Goal: Obtain resource: Obtain resource

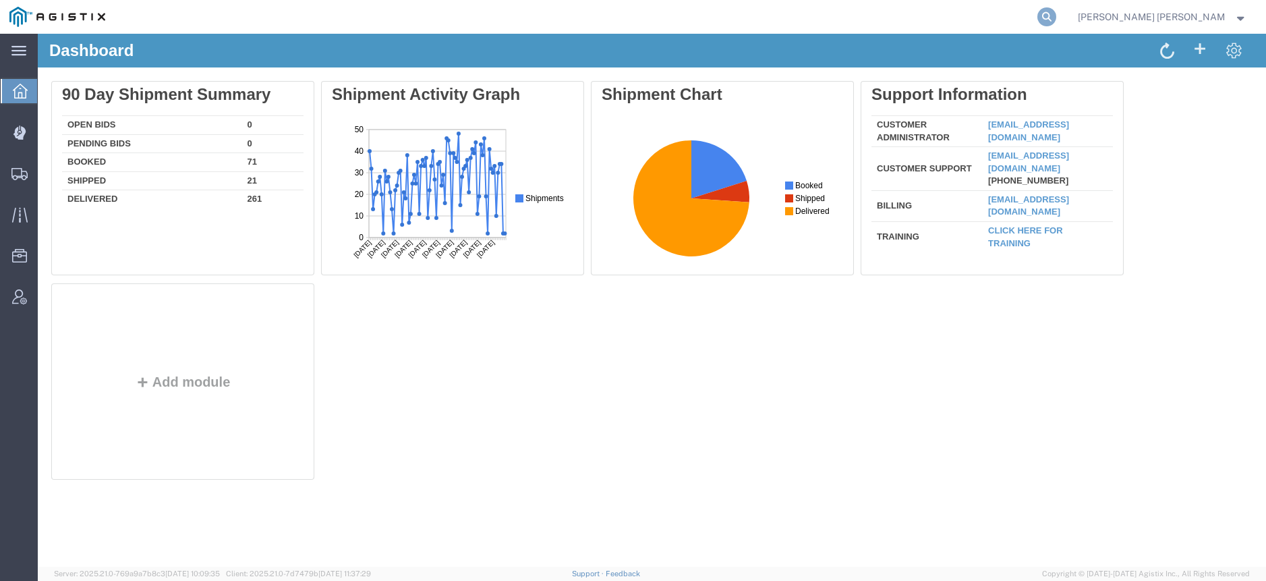
click at [1057, 15] on icon at bounding box center [1047, 16] width 19 height 19
click at [1038, 19] on input "search" at bounding box center [832, 17] width 410 height 32
paste input "56898320"
type input "56898320"
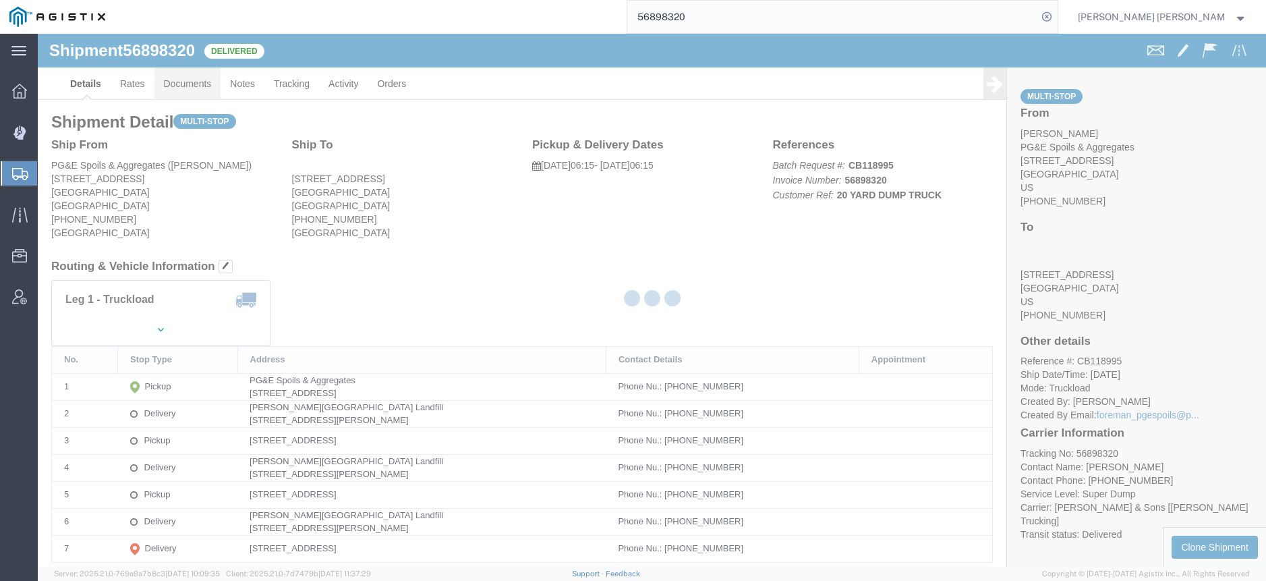
click link "Documents"
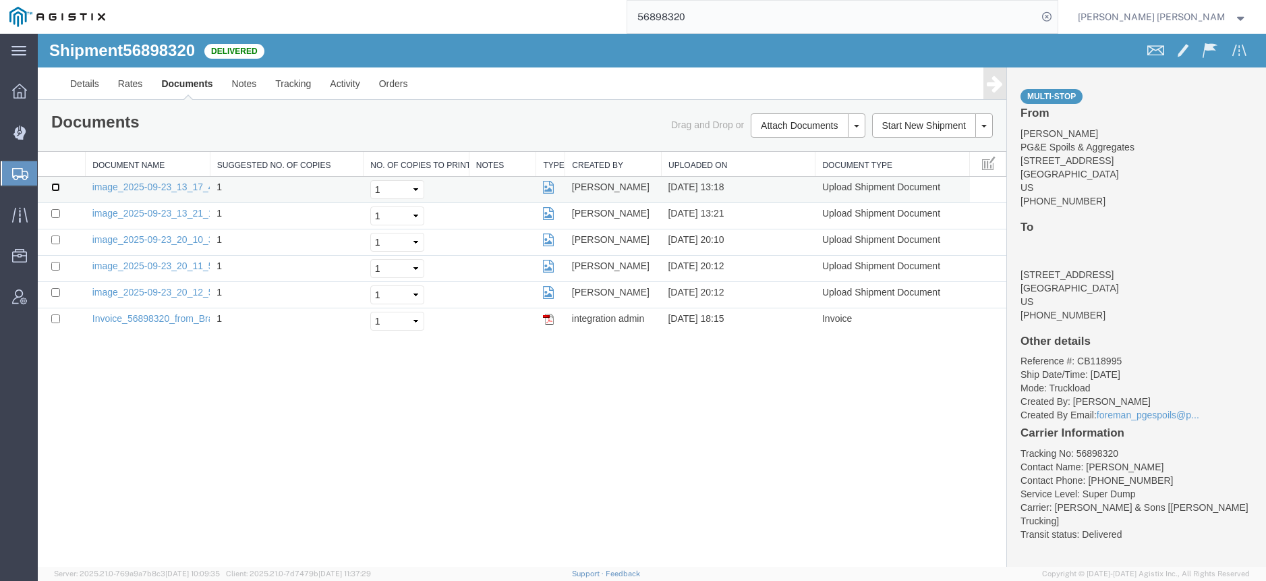
click at [57, 184] on input "checkbox" at bounding box center [55, 187] width 9 height 9
checkbox input "true"
click at [57, 214] on input "checkbox" at bounding box center [55, 213] width 9 height 9
checkbox input "true"
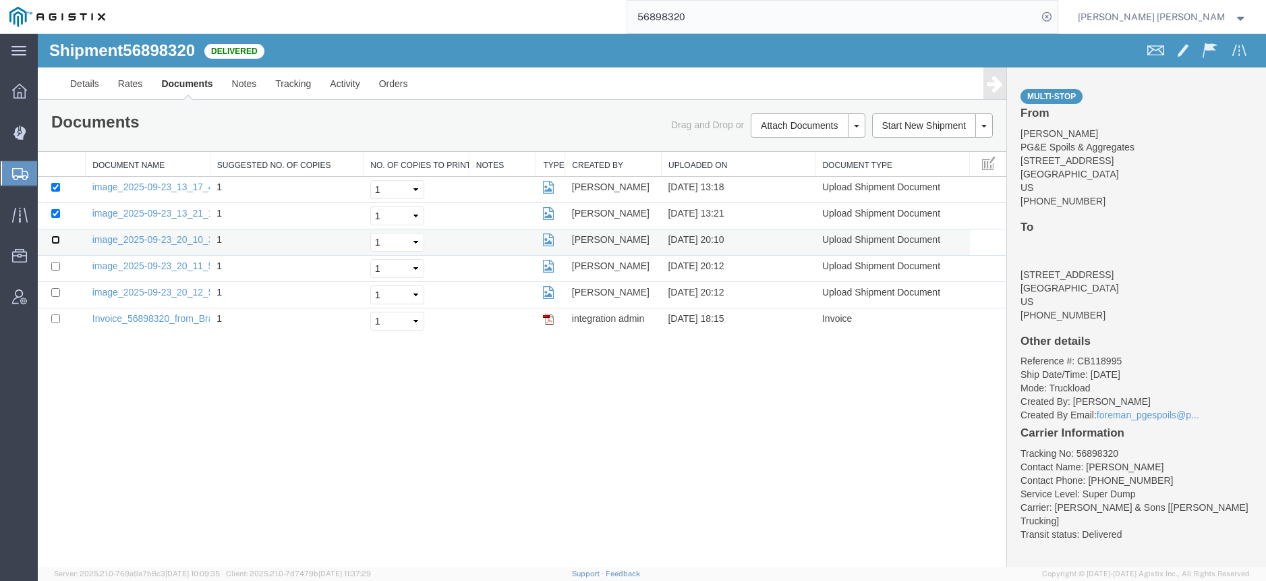
click at [59, 241] on input "checkbox" at bounding box center [55, 239] width 9 height 9
checkbox input "true"
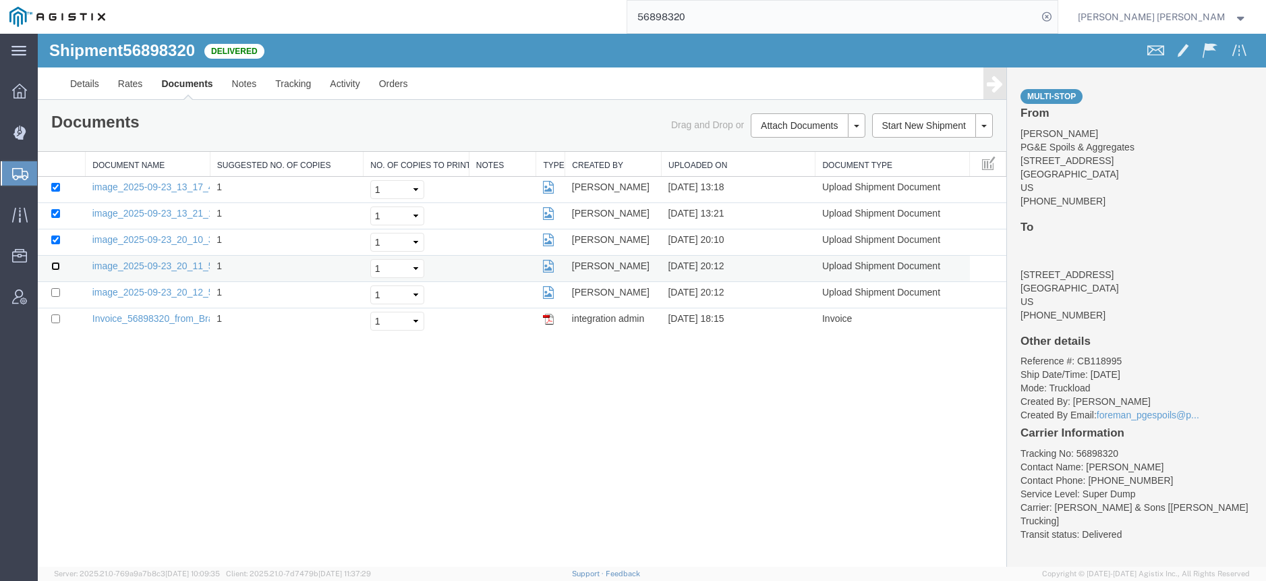
click at [53, 264] on input "checkbox" at bounding box center [55, 266] width 9 height 9
checkbox input "true"
click at [61, 294] on td at bounding box center [62, 295] width 48 height 26
click at [59, 294] on input "checkbox" at bounding box center [55, 292] width 9 height 9
checkbox input "true"
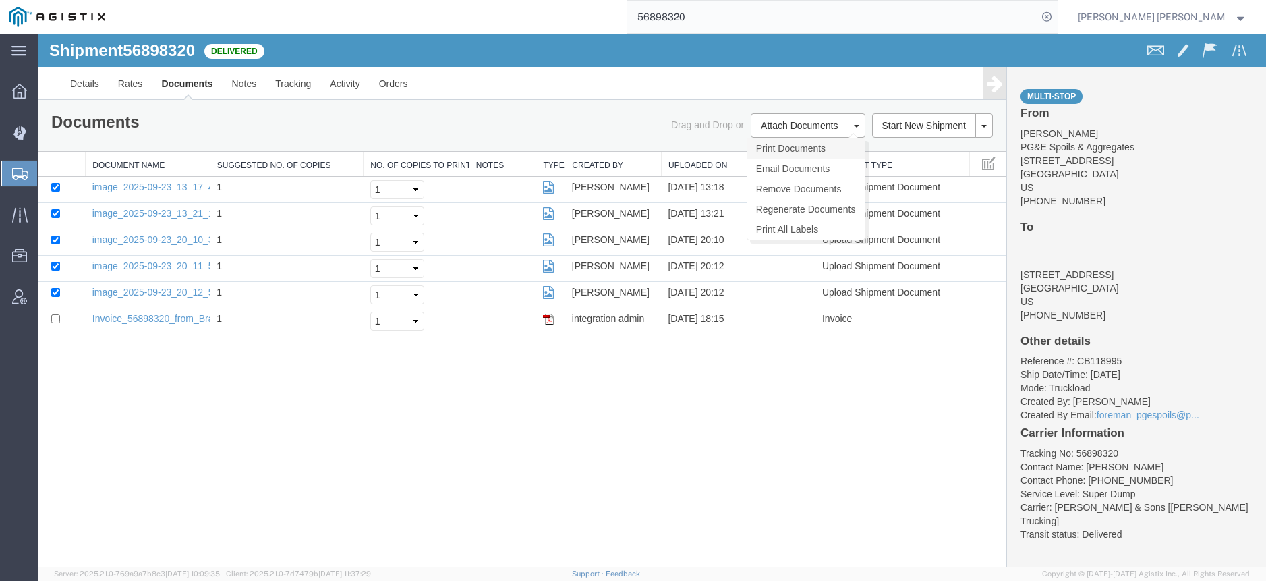
click at [792, 148] on link "Print Documents" at bounding box center [806, 148] width 117 height 20
